Goal: Task Accomplishment & Management: Manage account settings

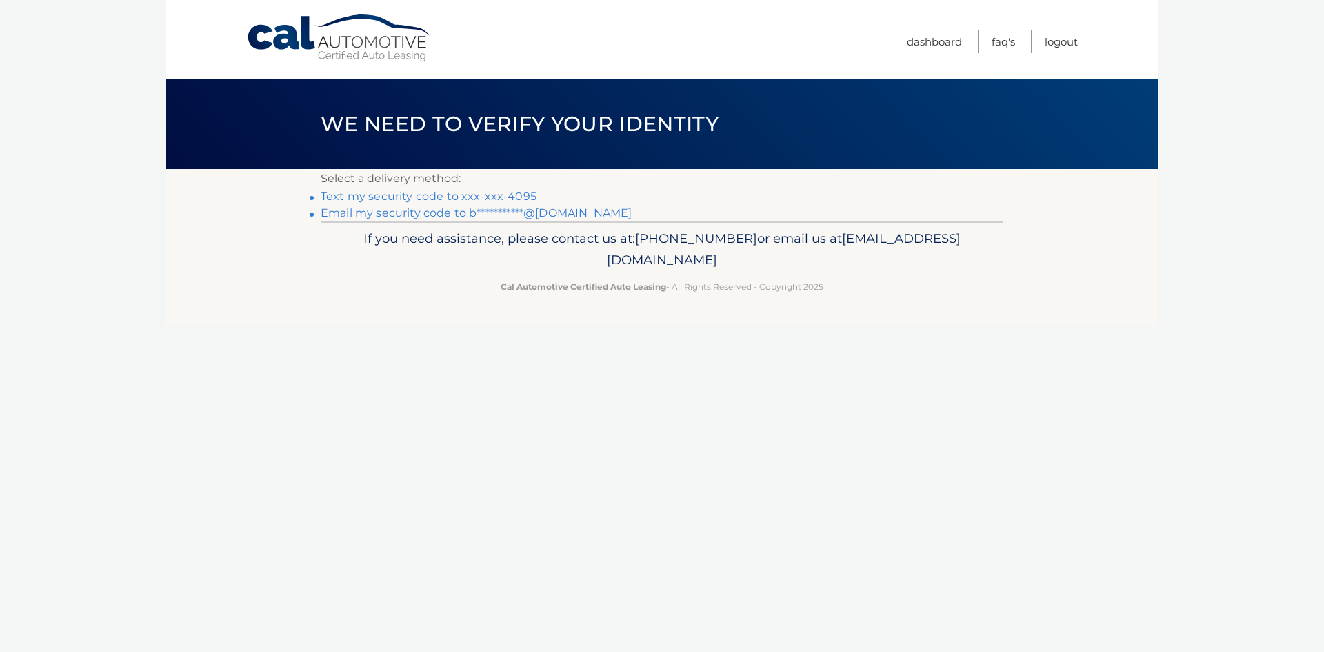
click at [408, 193] on link "Text my security code to xxx-xxx-4095" at bounding box center [429, 196] width 216 height 13
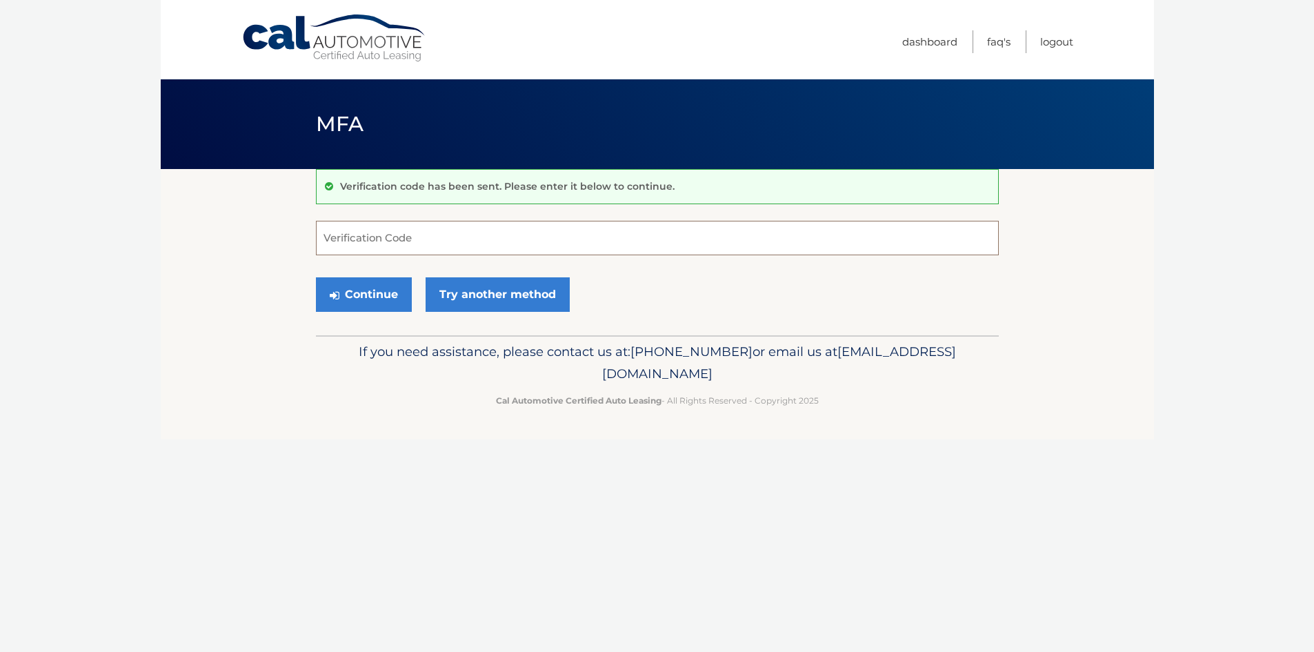
click at [517, 246] on input "Verification Code" at bounding box center [657, 238] width 683 height 34
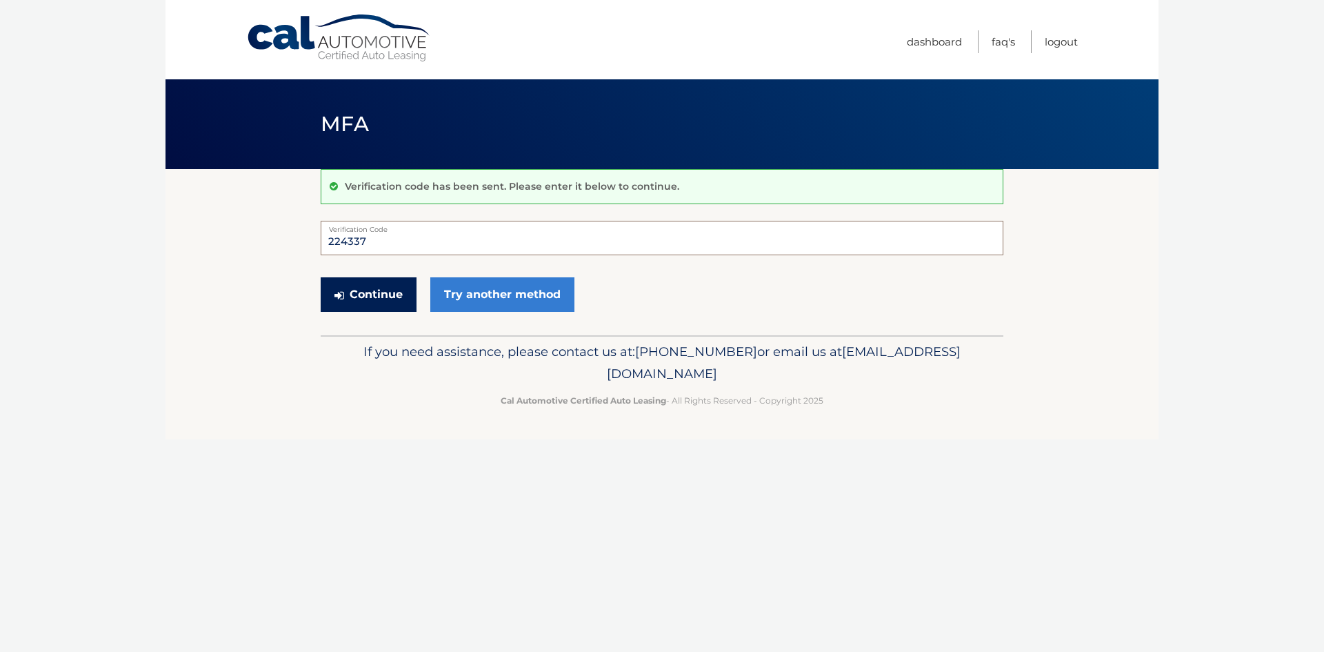
type input "224337"
click at [377, 295] on button "Continue" at bounding box center [369, 294] width 96 height 34
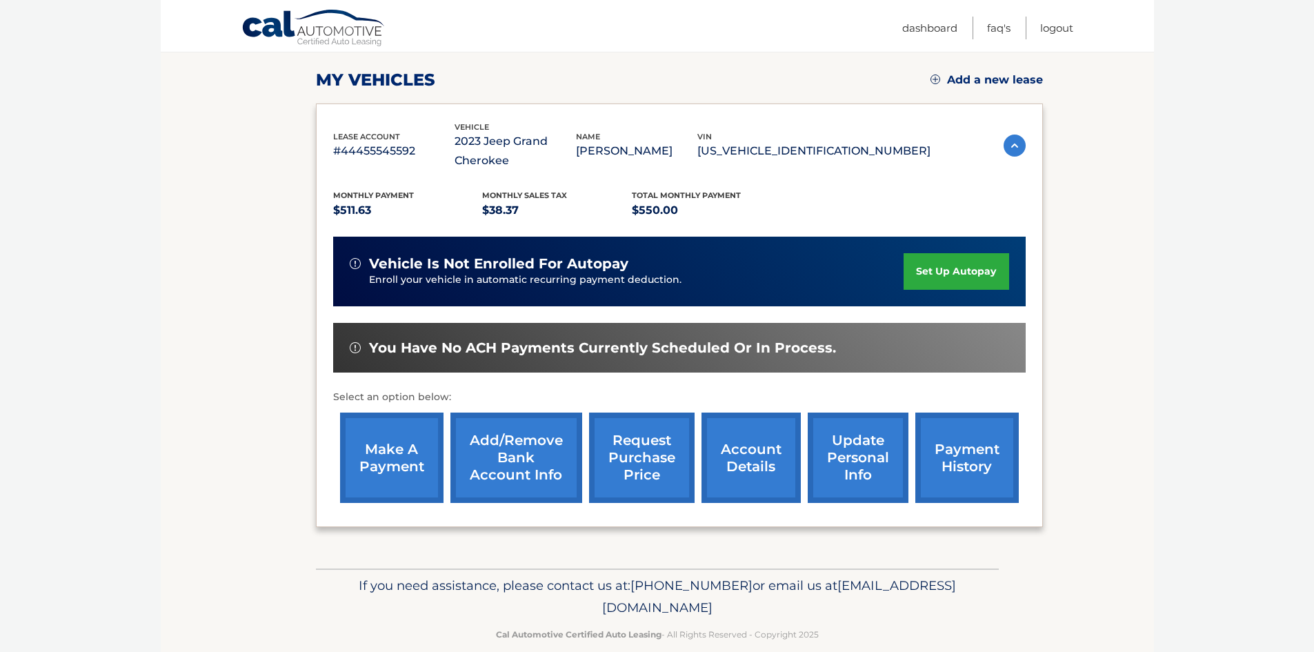
scroll to position [203, 0]
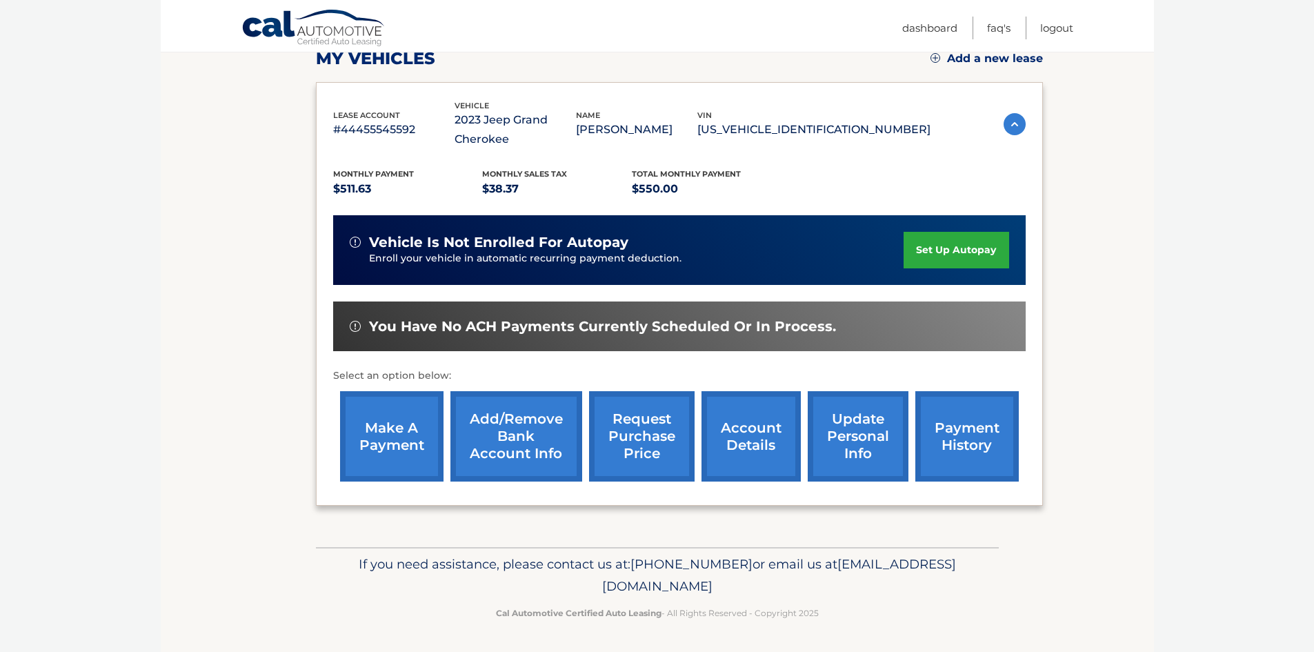
click at [406, 410] on link "make a payment" at bounding box center [391, 436] width 103 height 90
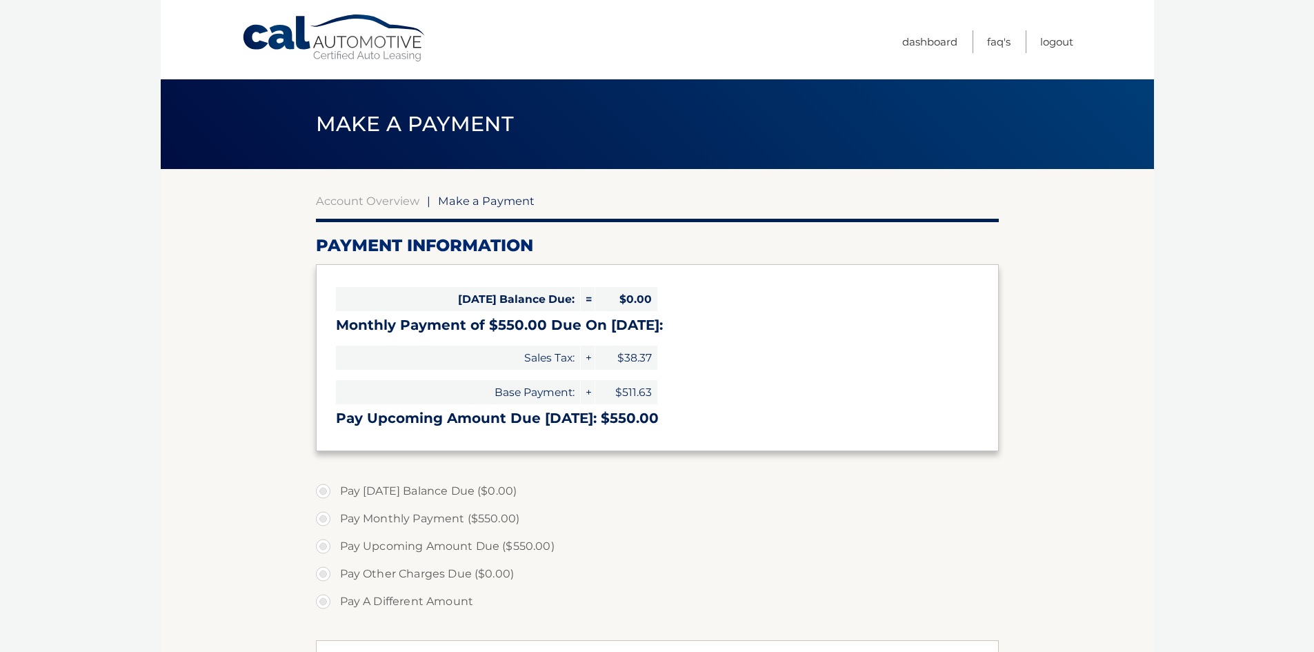
select select "ZjliMTFjMTItYjEwZi00NTM5LTllODItM2FiZGYwNjFmYjBk"
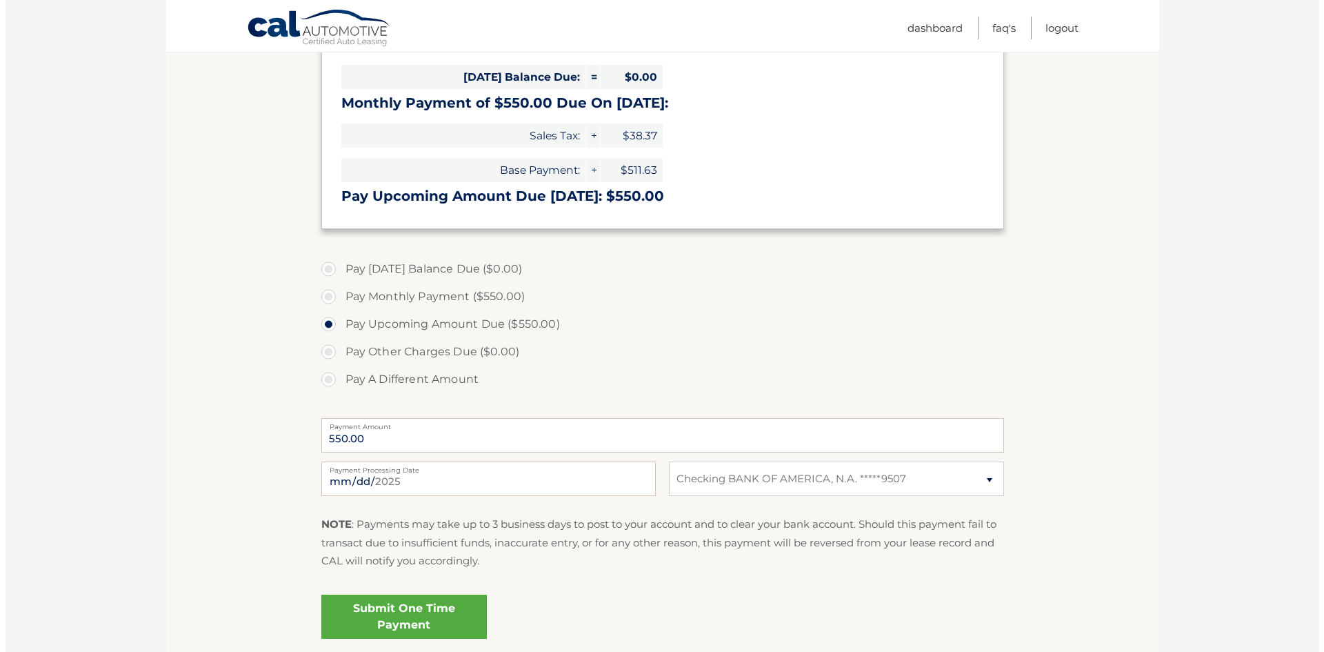
scroll to position [276, 0]
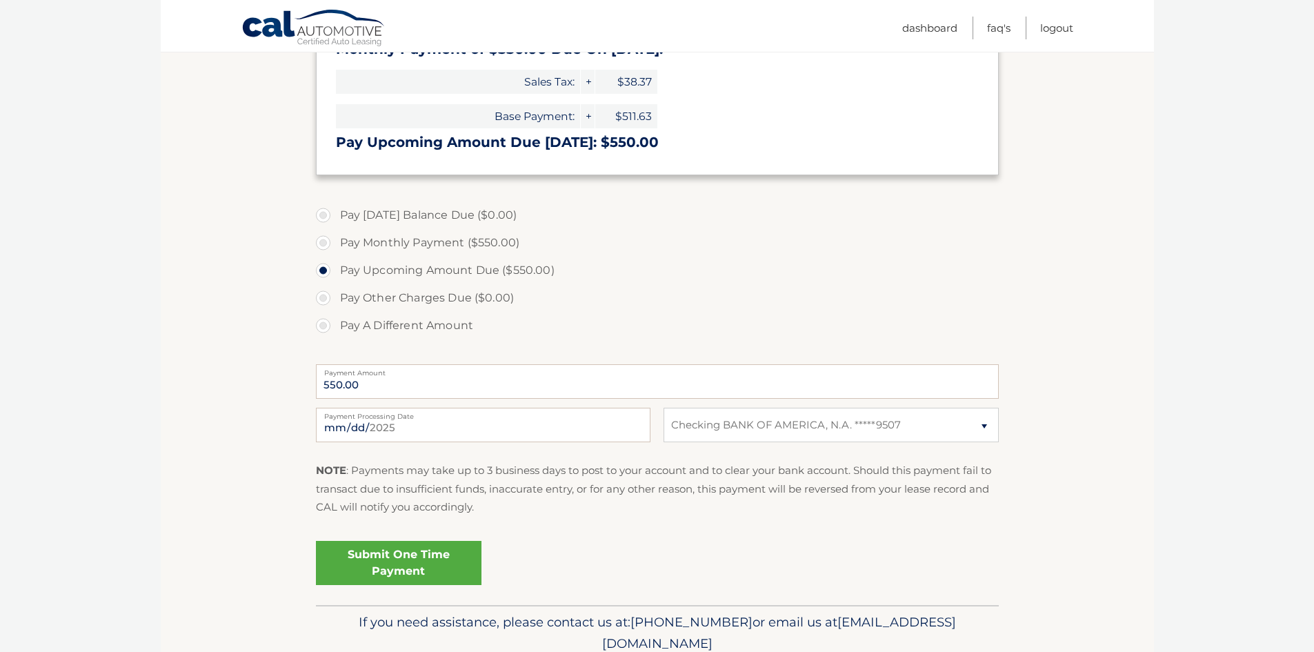
click at [361, 561] on link "Submit One Time Payment" at bounding box center [398, 563] width 165 height 44
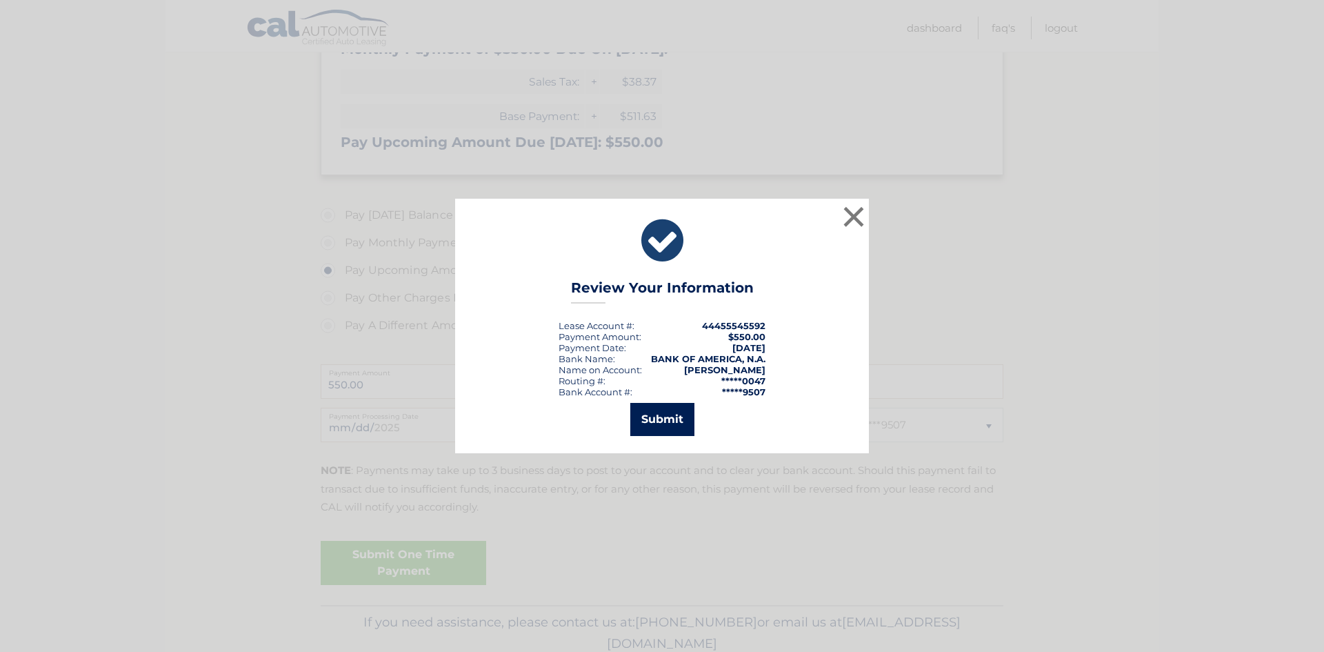
click at [665, 421] on button "Submit" at bounding box center [662, 419] width 64 height 33
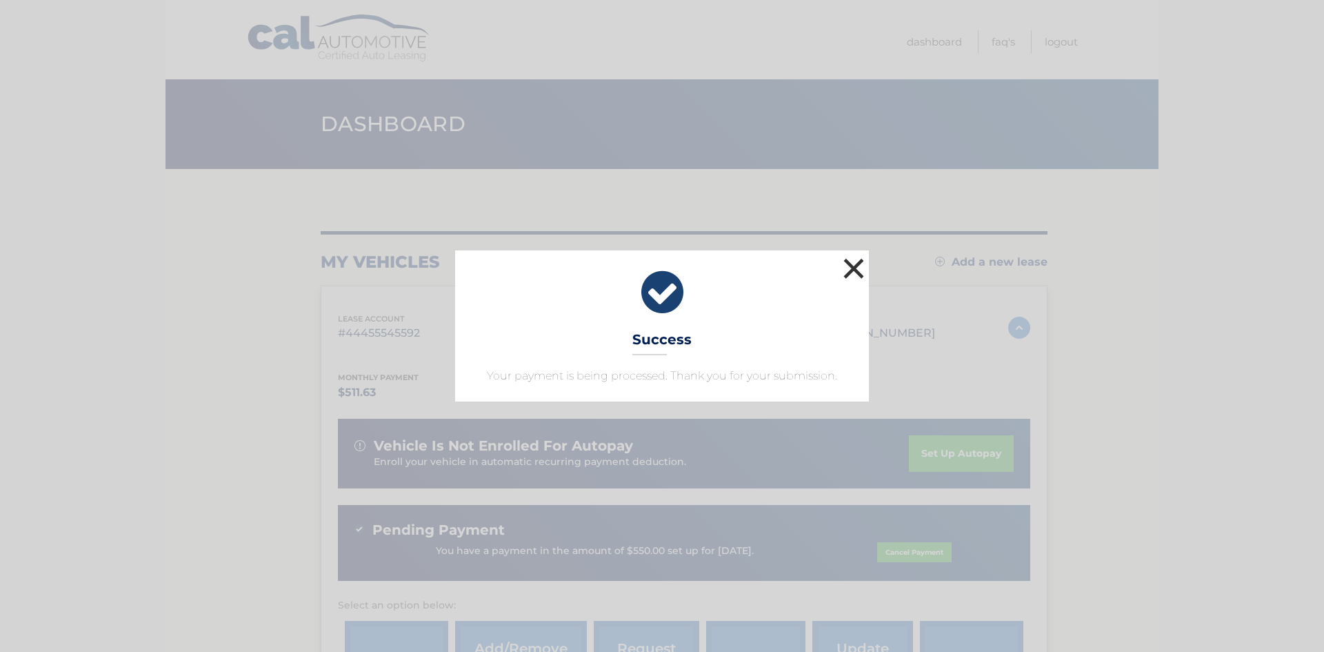
click at [852, 266] on button "×" at bounding box center [854, 268] width 28 height 28
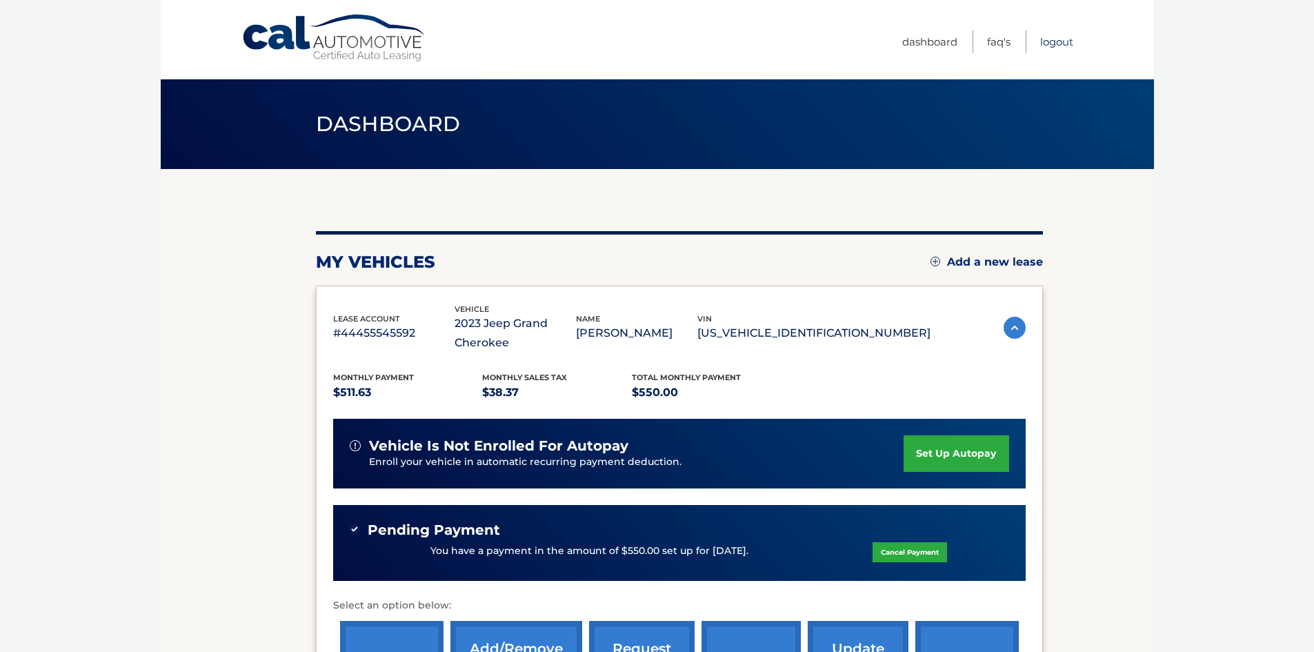
click at [1052, 43] on link "Logout" at bounding box center [1056, 41] width 33 height 23
